Goal: Find specific page/section: Find specific page/section

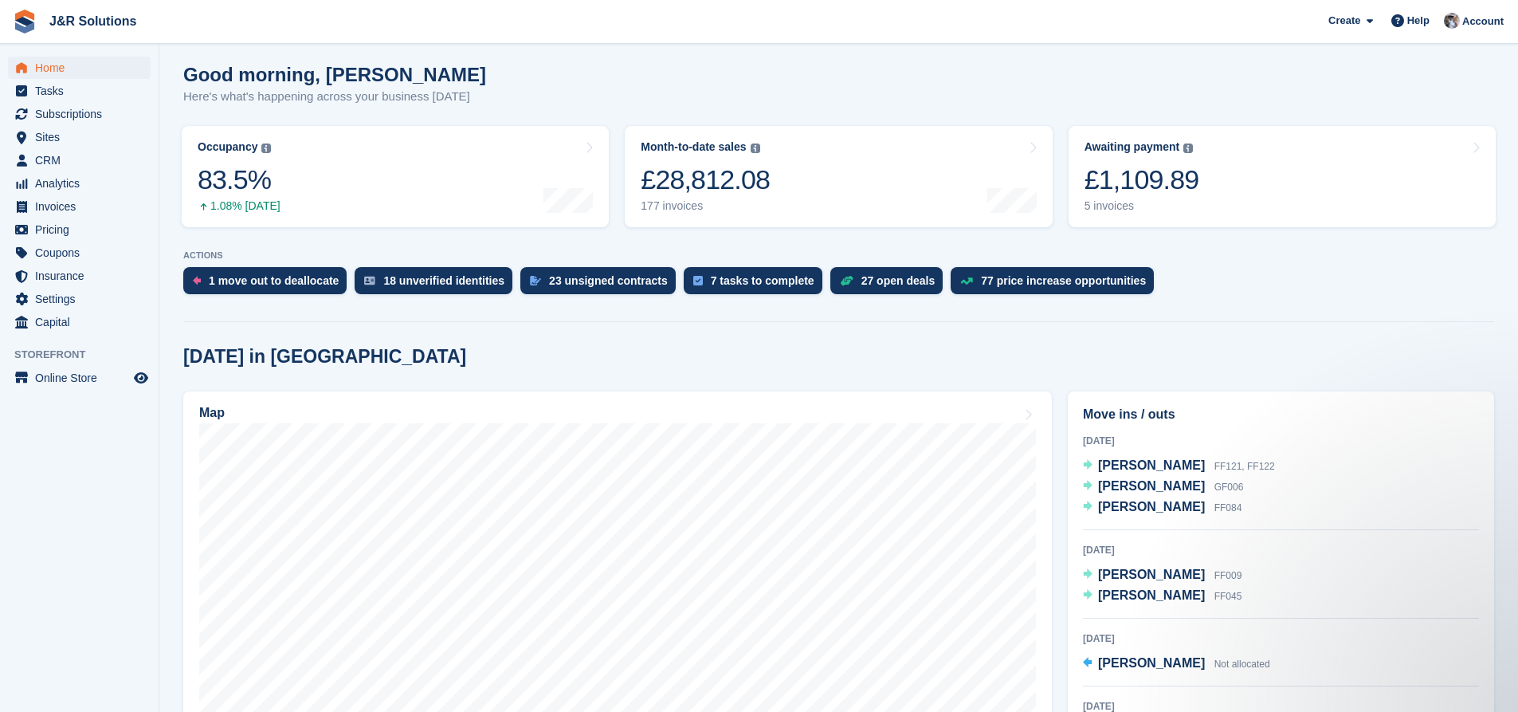
scroll to position [159, 0]
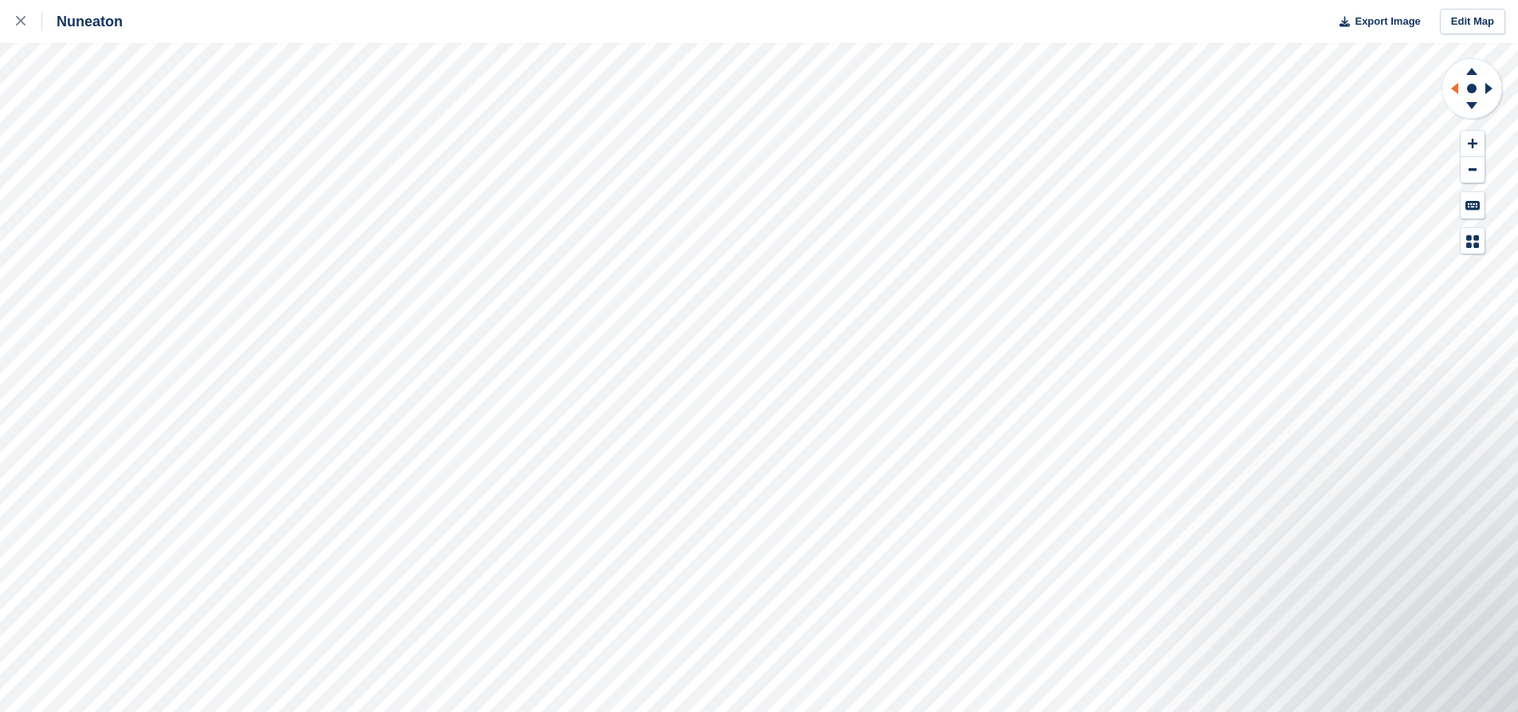
click at [1453, 94] on icon at bounding box center [1453, 88] width 20 height 41
click at [1472, 109] on icon at bounding box center [1472, 105] width 11 height 7
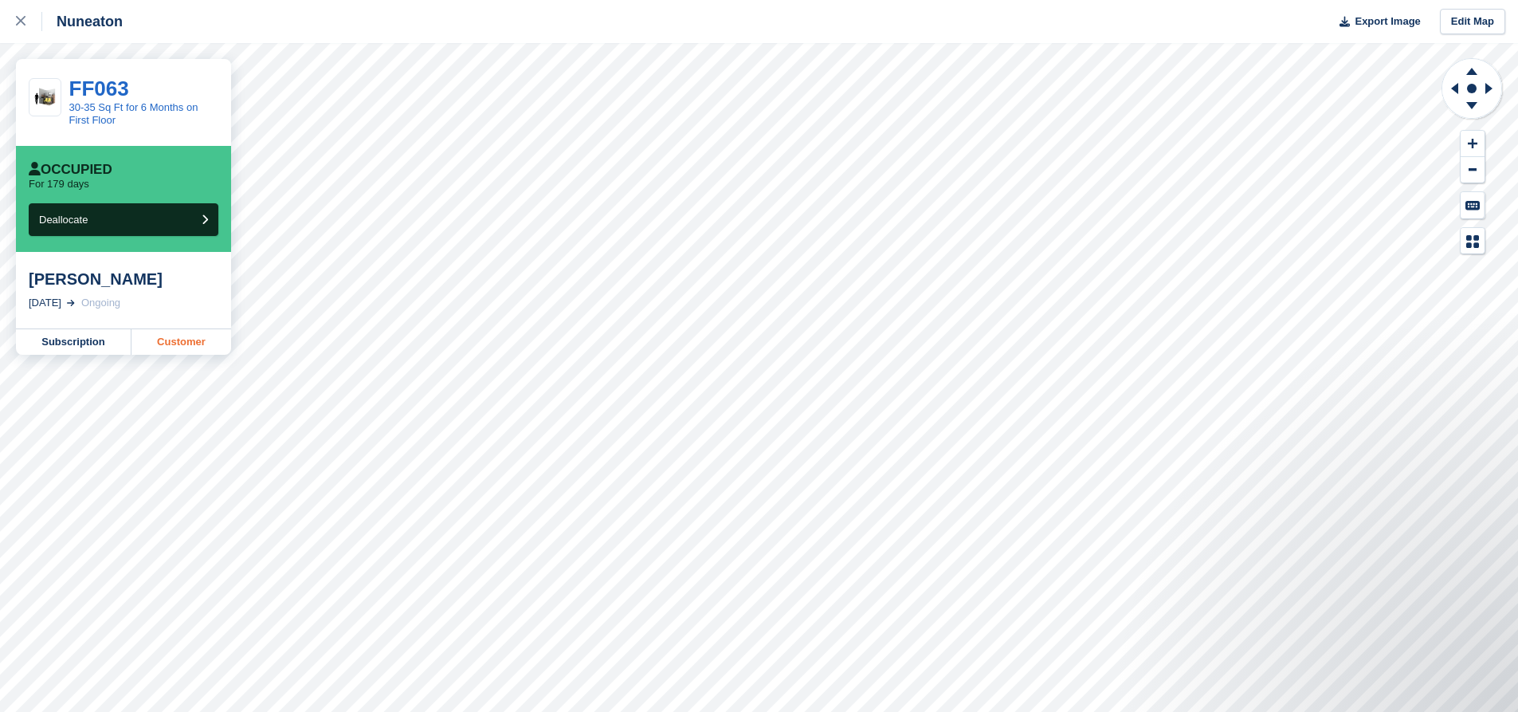
click at [160, 346] on link "Customer" at bounding box center [182, 342] width 100 height 26
